Goal: Find specific page/section: Find specific page/section

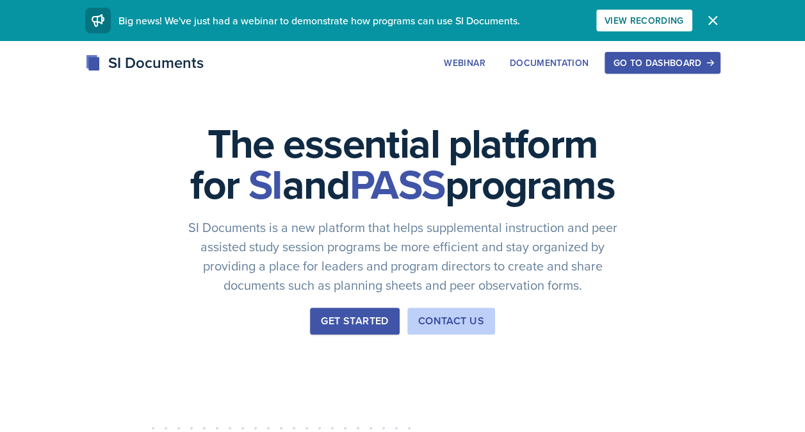
click at [630, 68] on div "Go to Dashboard" at bounding box center [662, 63] width 99 height 10
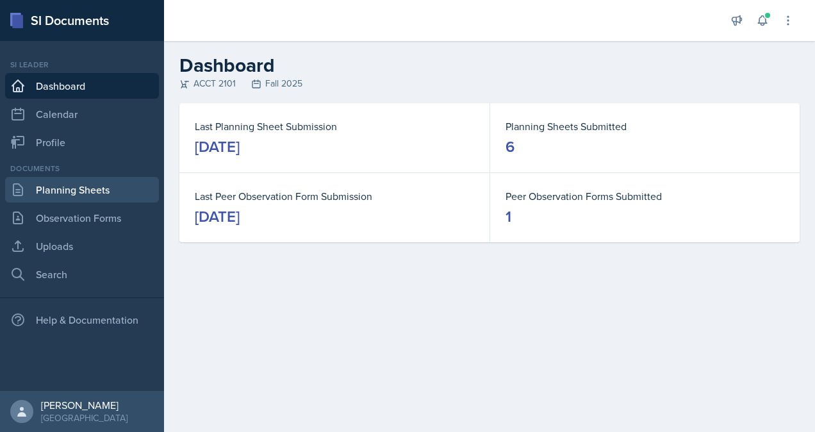
click at [69, 191] on link "Planning Sheets" at bounding box center [82, 190] width 154 height 26
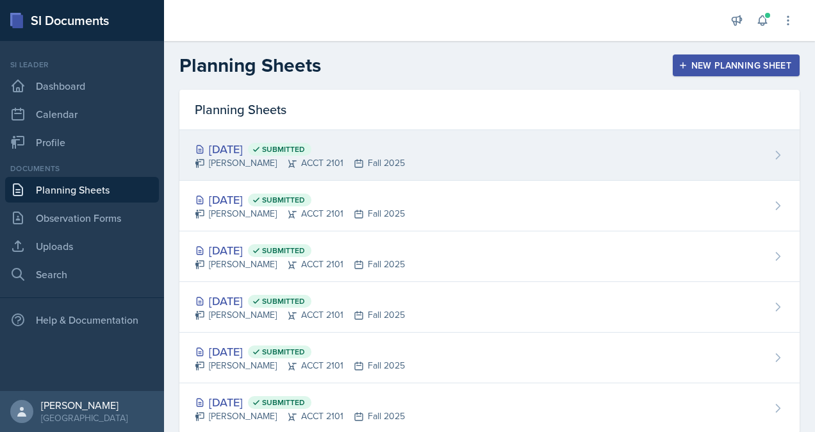
click at [254, 151] on div "[DATE] Submitted" at bounding box center [300, 148] width 210 height 17
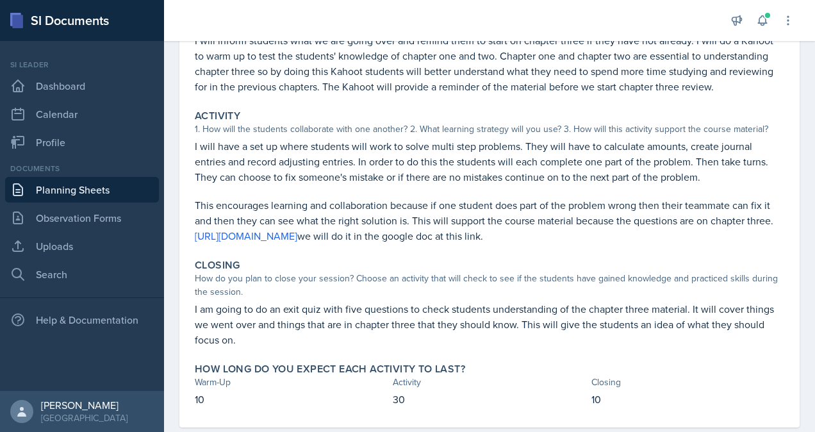
scroll to position [179, 0]
